Goal: Find specific page/section

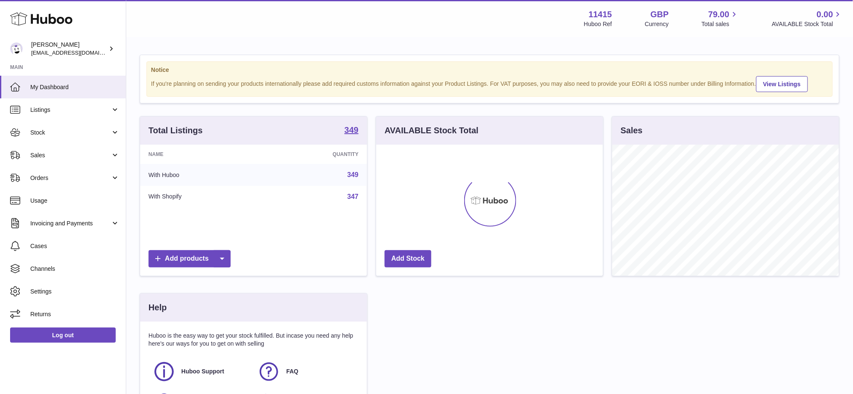
scroll to position [131, 227]
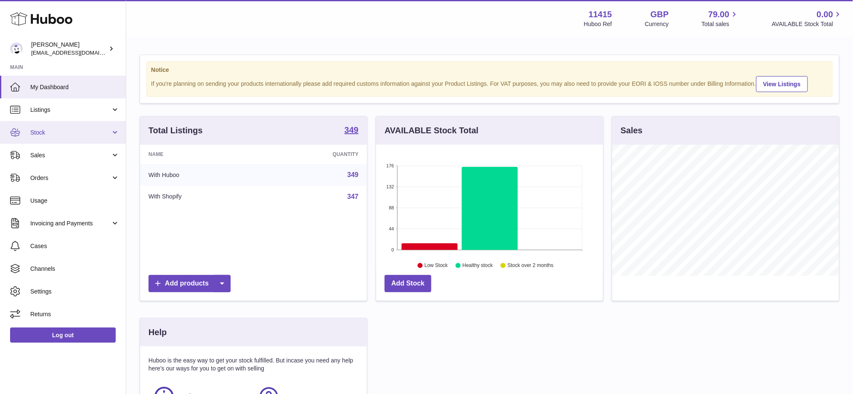
scroll to position [131, 227]
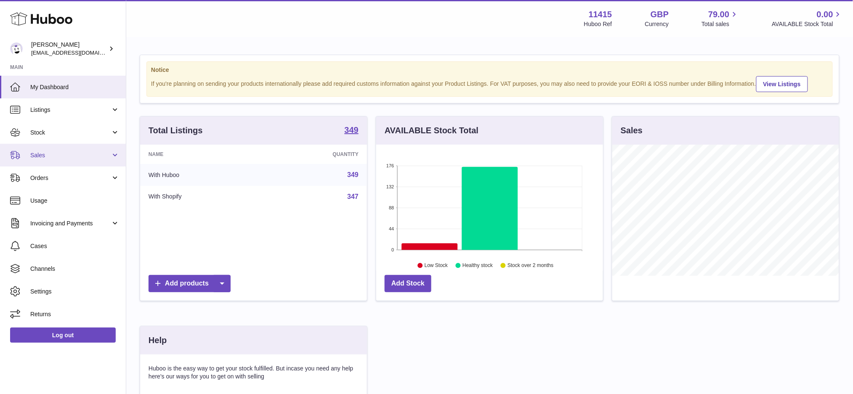
click at [48, 161] on link "Sales" at bounding box center [63, 155] width 126 height 23
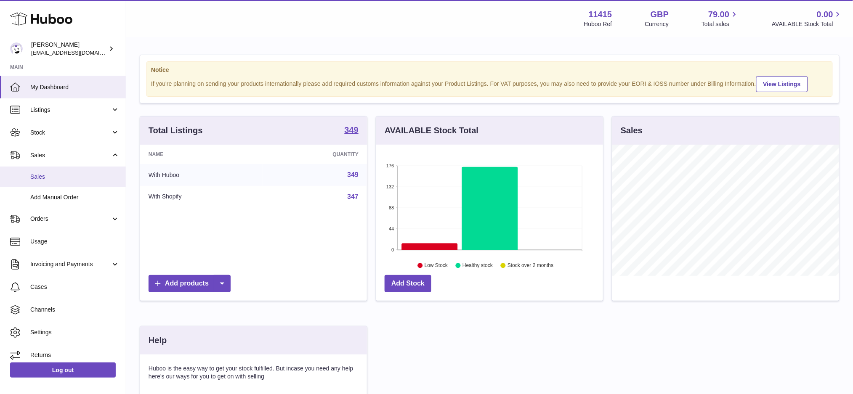
click at [45, 175] on span "Sales" at bounding box center [74, 177] width 89 height 8
